Goal: Obtain resource: Obtain resource

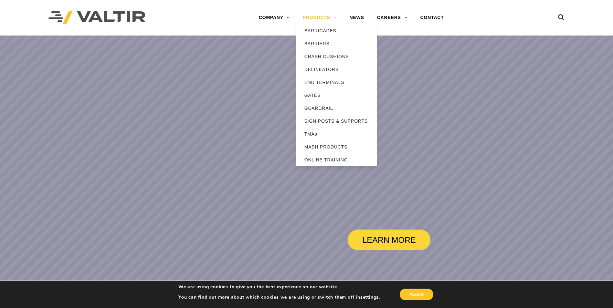
click at [330, 17] on link "PRODUCTS" at bounding box center [319, 17] width 47 height 13
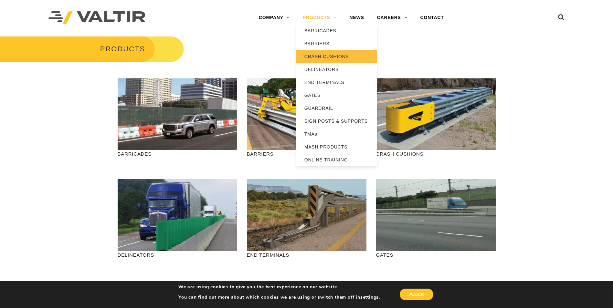
click at [326, 57] on link "CRASH CUSHIONS" at bounding box center [336, 56] width 81 height 13
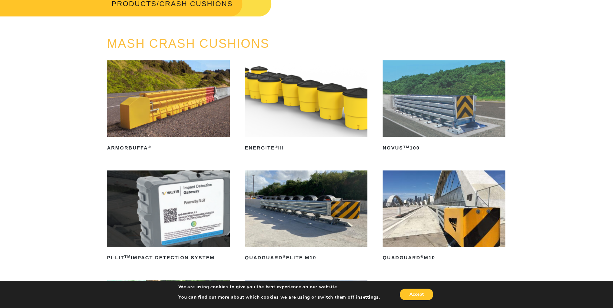
scroll to position [32, 0]
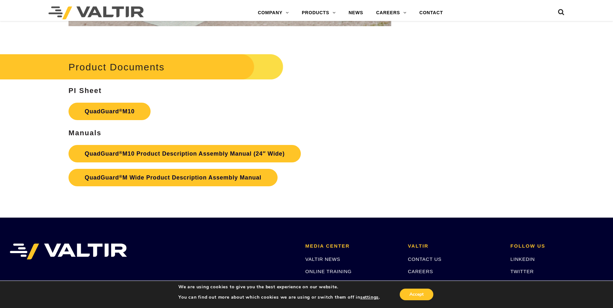
scroll to position [2391, 0]
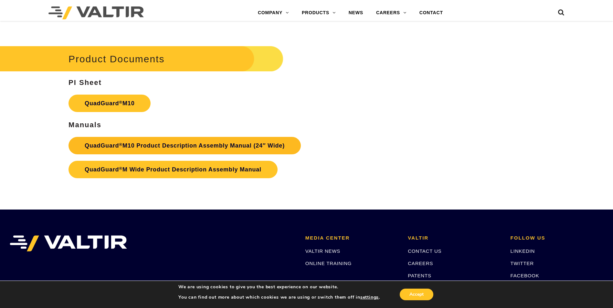
click at [158, 147] on link "QuadGuard ® M10 Product Description Assembly Manual (24″ Wide)" at bounding box center [185, 145] width 232 height 17
